Goal: Information Seeking & Learning: Find specific fact

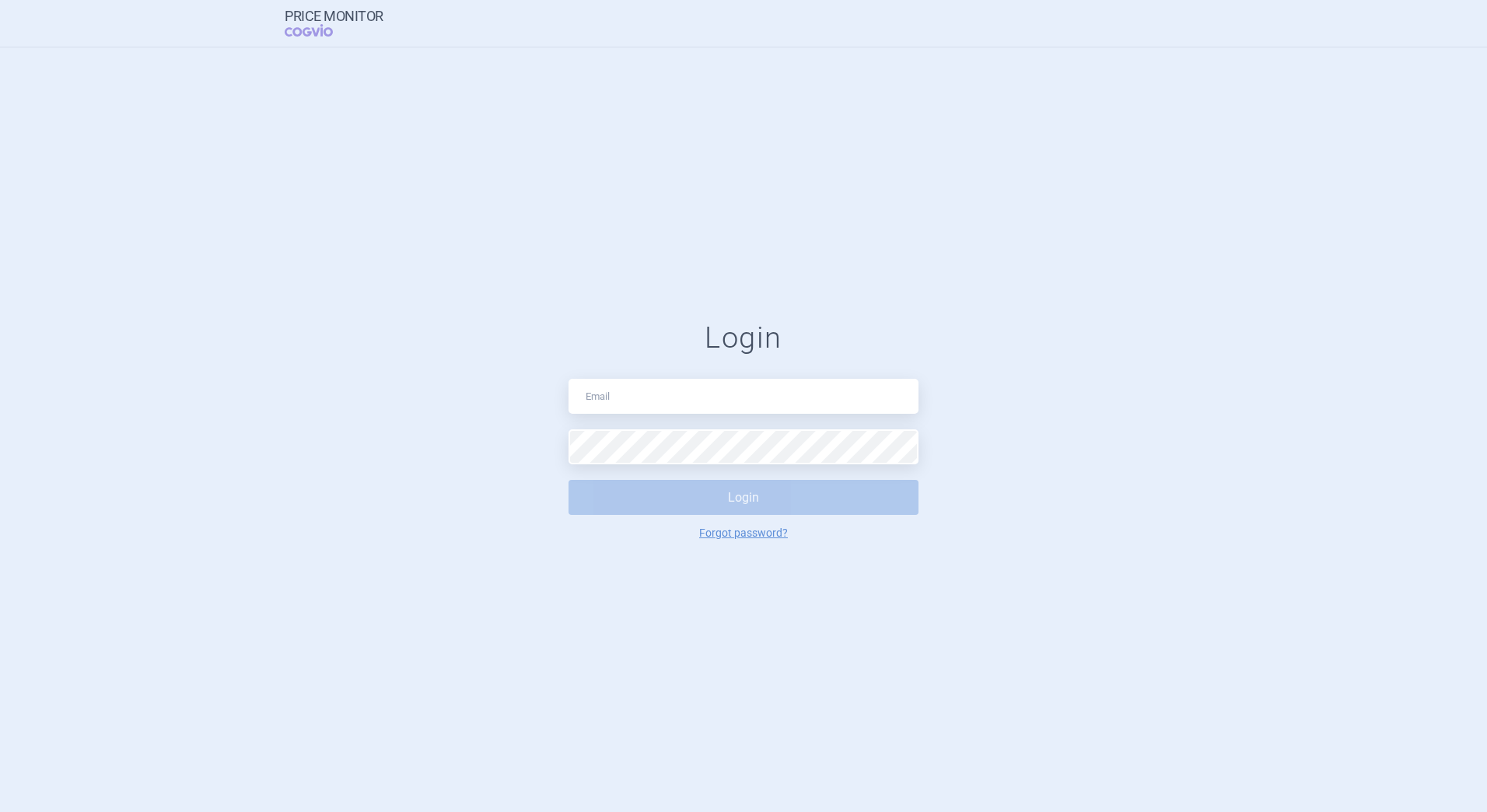
type input "martin.sevec@iqvia.com"
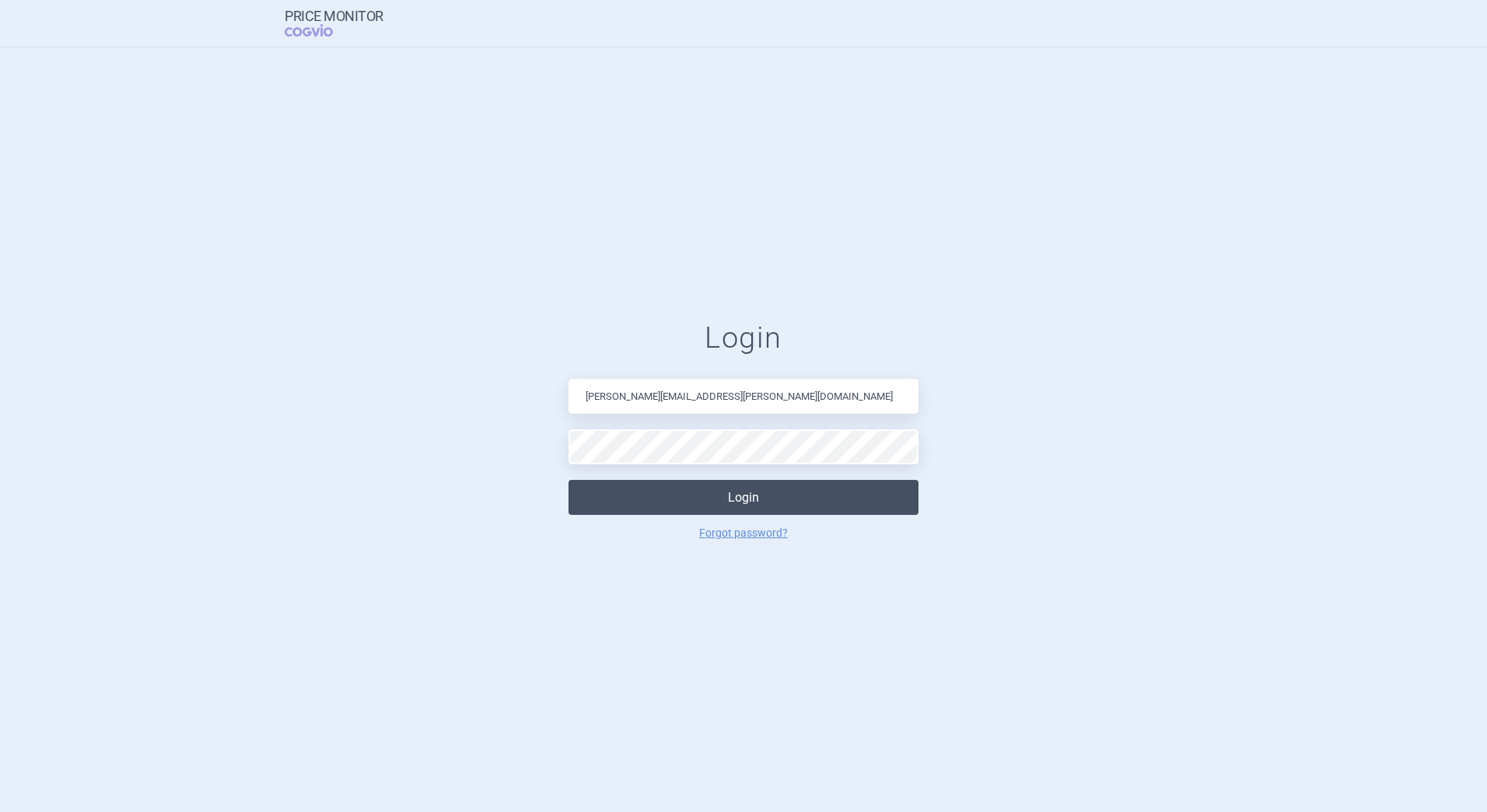
click at [772, 491] on button "Login" at bounding box center [743, 498] width 350 height 35
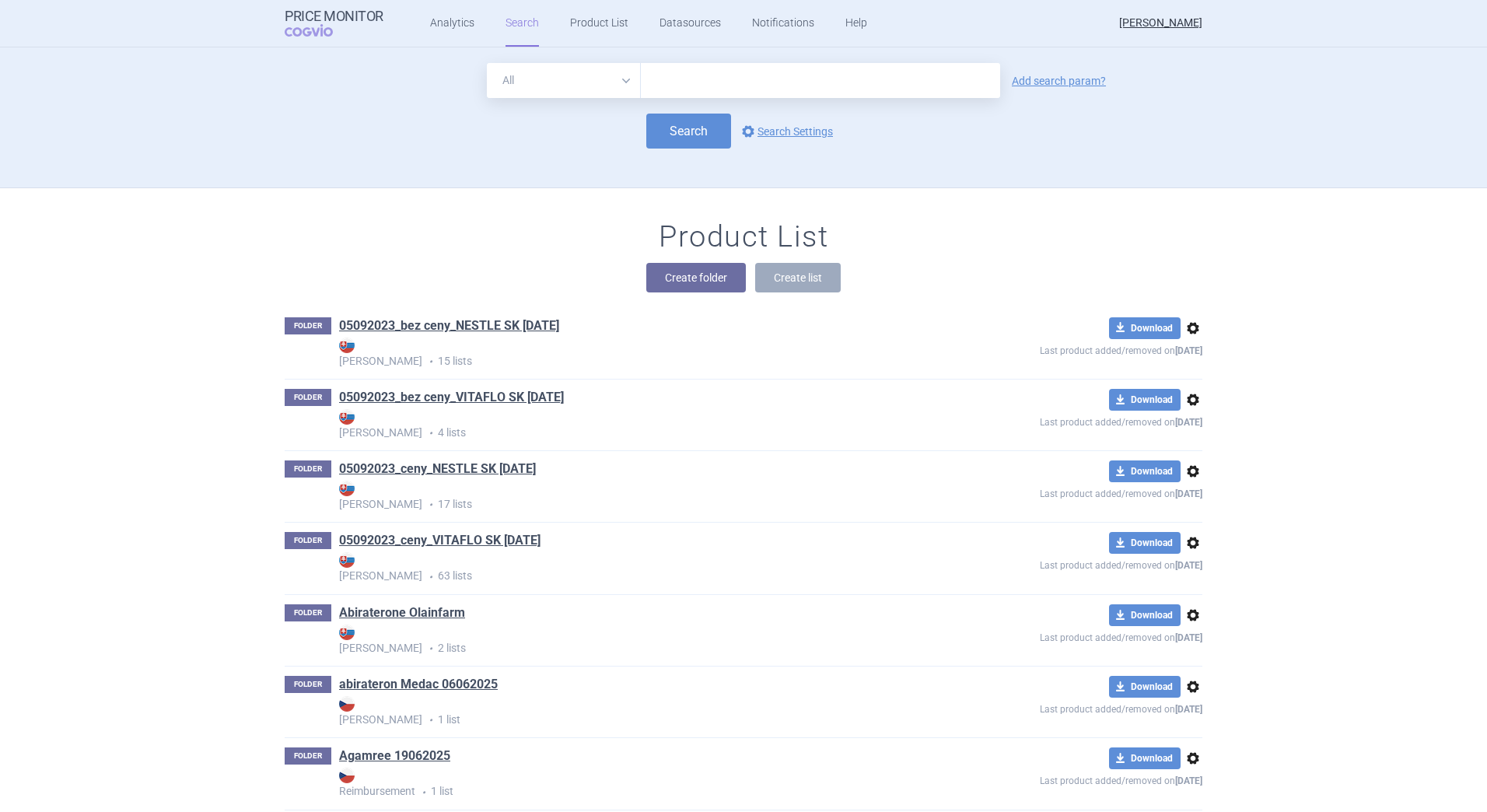
click at [641, 93] on input "text" at bounding box center [820, 81] width 359 height 35
type input "xeldinor"
click button "Search" at bounding box center [689, 131] width 85 height 35
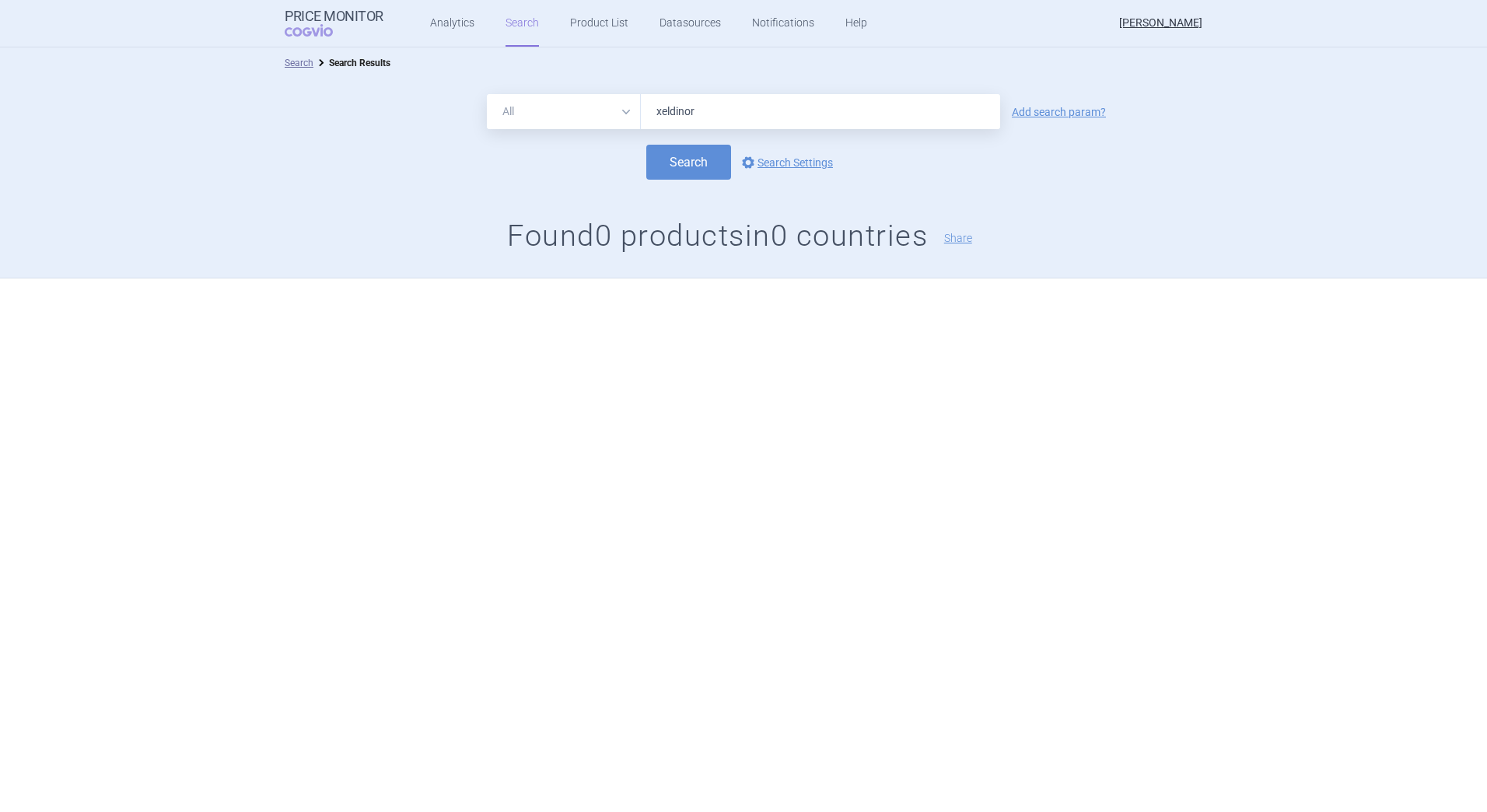
click at [704, 121] on input "xeldinor" at bounding box center [820, 111] width 359 height 35
drag, startPoint x: 683, startPoint y: 533, endPoint x: 682, endPoint y: 512, distance: 21.0
click at [683, 532] on div "Search Search Results All Brand Name ATC Company Active Substance Country Newer…" at bounding box center [743, 429] width 1487 height 765
click at [805, 108] on input "xeldino" at bounding box center [820, 111] width 359 height 35
click at [647, 145] on button "Search" at bounding box center [689, 162] width 85 height 35
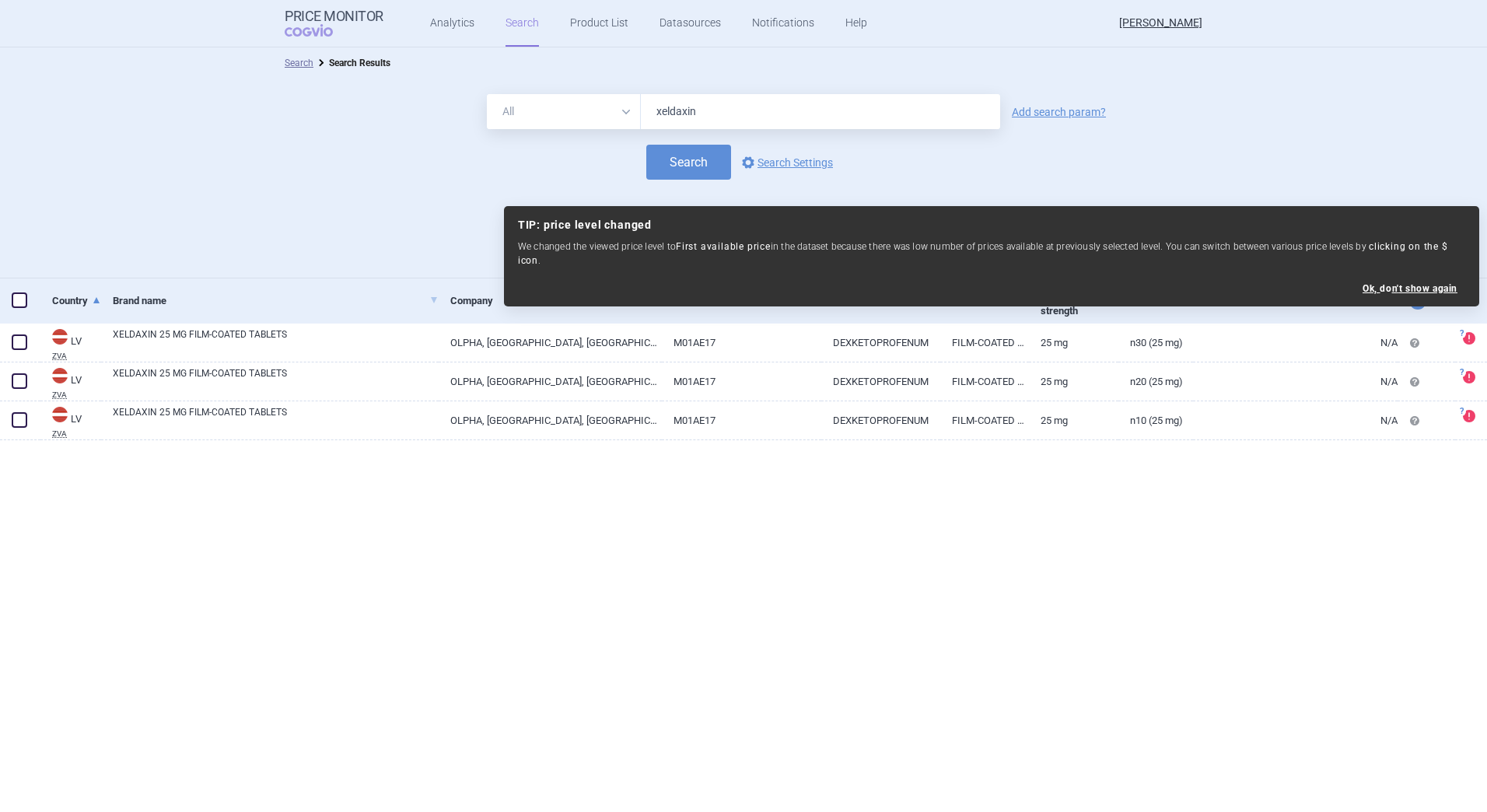
drag, startPoint x: 706, startPoint y: 107, endPoint x: 572, endPoint y: 104, distance: 134.0
click at [572, 104] on div "All Brand Name ATC Company Active Substance Country Newer than xeldaxin" at bounding box center [743, 111] width 513 height 35
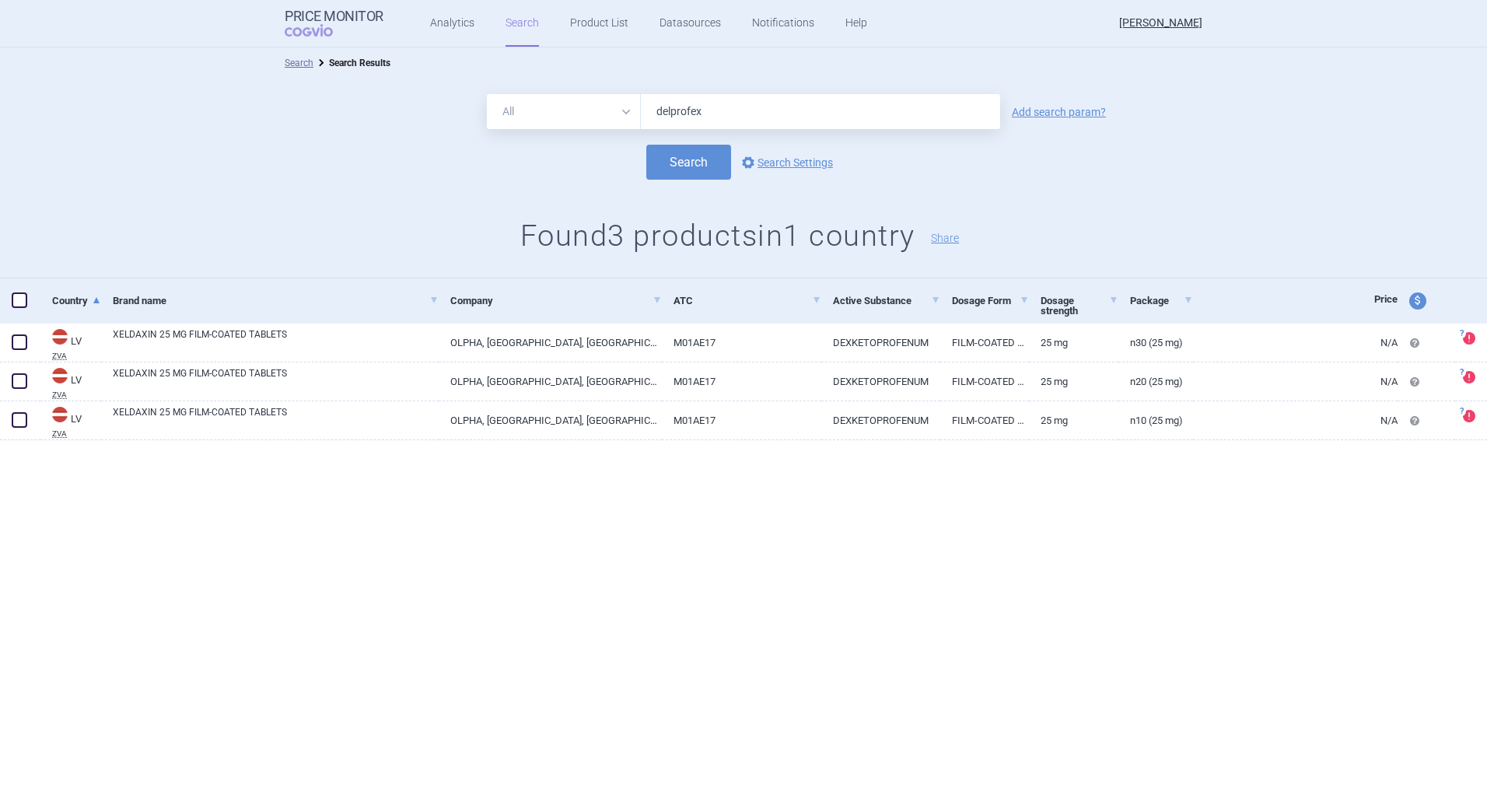
type input "delprofex"
click at [721, 170] on button "Search" at bounding box center [689, 162] width 85 height 35
